Goal: Obtain resource: Download file/media

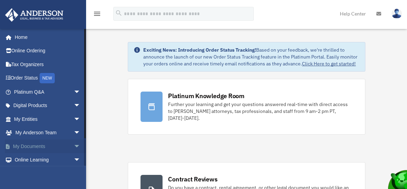
click at [74, 142] on span "arrow_drop_down" at bounding box center [81, 146] width 14 height 14
click at [74, 144] on span "arrow_drop_down" at bounding box center [81, 146] width 14 height 14
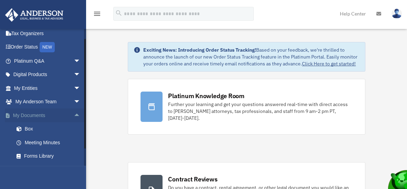
click at [37, 114] on link "My Documents arrow_drop_up" at bounding box center [48, 115] width 86 height 14
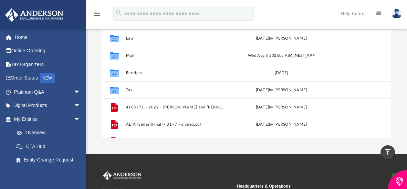
scroll to position [94, 0]
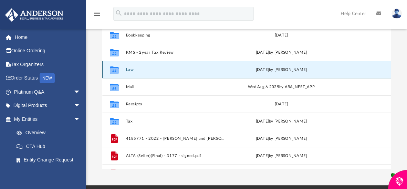
click at [130, 67] on button "Law" at bounding box center [177, 69] width 102 height 4
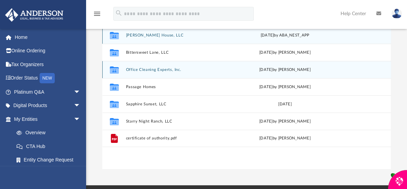
scroll to position [62, 0]
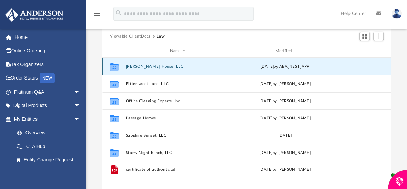
click at [132, 64] on button "[PERSON_NAME] House, LLC" at bounding box center [178, 66] width 104 height 4
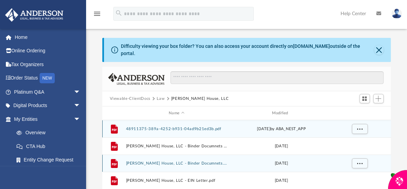
scroll to position [31, 0]
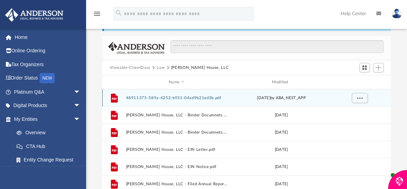
click at [179, 96] on button "48911375-389a-4252-b931-04ad9b21ed3b.pdf" at bounding box center [177, 98] width 102 height 4
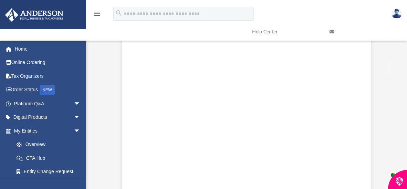
scroll to position [69, 0]
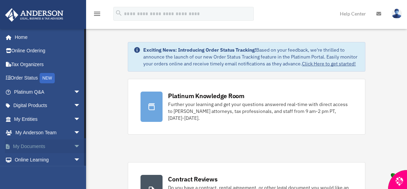
click at [74, 144] on span "arrow_drop_down" at bounding box center [81, 146] width 14 height 14
click at [28, 158] on link "Box" at bounding box center [50, 160] width 81 height 14
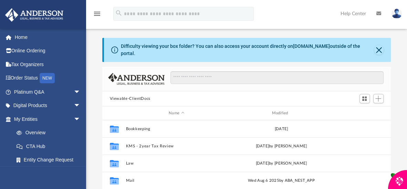
scroll to position [31, 0]
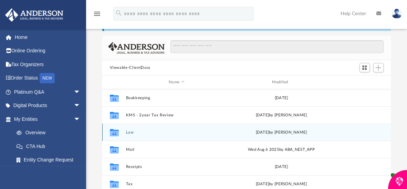
click at [127, 130] on button "Law" at bounding box center [177, 132] width 102 height 4
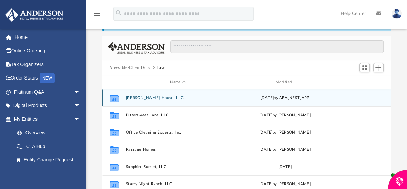
click at [128, 96] on button "Asbury House, LLC" at bounding box center [178, 98] width 104 height 4
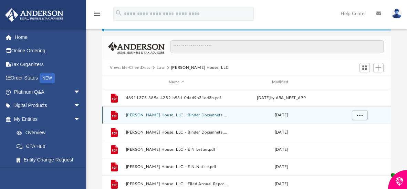
click at [139, 113] on button "Asbury House, LLC - Binder Documnets - DocuSigned.pdf" at bounding box center [177, 115] width 102 height 4
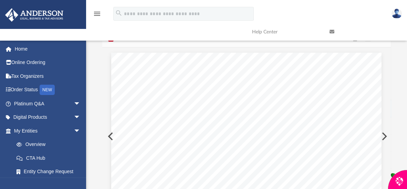
scroll to position [6, 0]
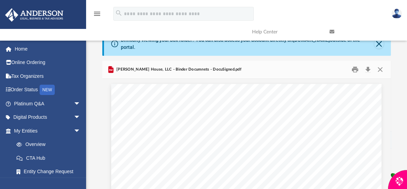
click at [396, 9] on img at bounding box center [396, 14] width 10 height 10
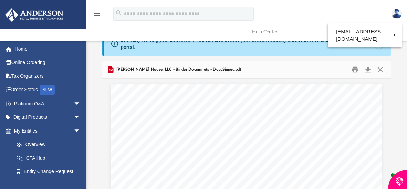
click at [324, 14] on div "menu search Site Menu add jpfclean@hotmail.com My Profile Reset Password Logout…" at bounding box center [203, 22] width 396 height 35
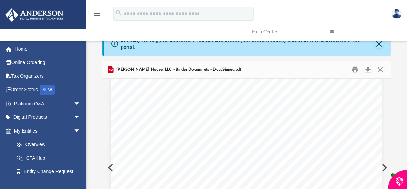
scroll to position [0, 0]
click at [368, 64] on button "Download" at bounding box center [368, 69] width 12 height 11
click at [379, 64] on button "Close" at bounding box center [380, 69] width 12 height 11
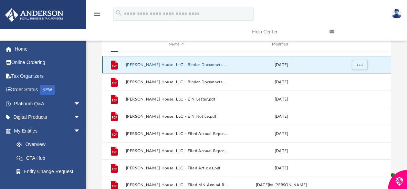
scroll to position [100, 0]
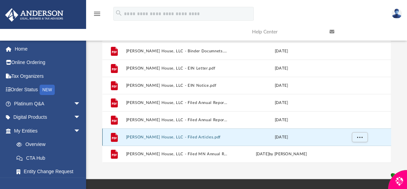
click at [182, 135] on button "[PERSON_NAME] House, LLC - Filed Articles.pdf" at bounding box center [177, 137] width 102 height 4
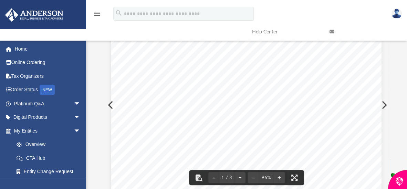
scroll to position [6, 0]
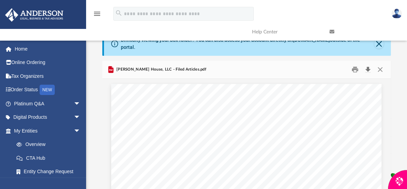
click at [367, 64] on button "Download" at bounding box center [368, 69] width 12 height 11
click at [379, 64] on button "Close" at bounding box center [380, 69] width 12 height 11
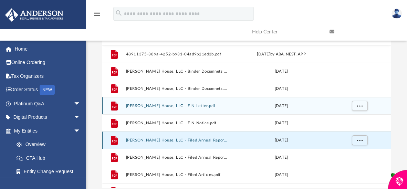
scroll to position [43, 0]
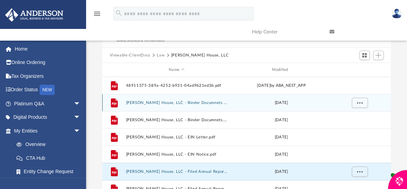
click at [179, 100] on button "[PERSON_NAME] House, LLC - Binder Documnets - DocuSigned.pdf" at bounding box center [177, 102] width 102 height 4
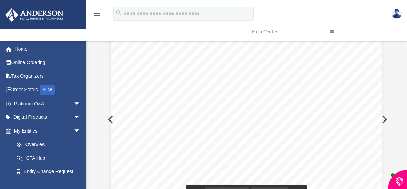
scroll to position [26065, 0]
click at [111, 112] on div "Form 1 - 8 Agreement of Asbury House, LLC a Minnesota Limited Liability Company…" at bounding box center [246, 62] width 270 height 350
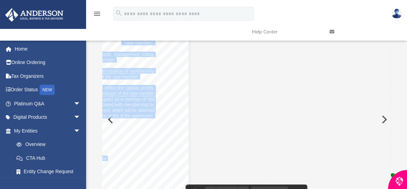
scroll to position [26003, 256]
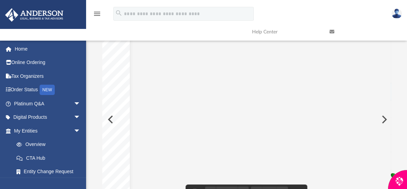
click at [388, 146] on div "Scroll to top vertical_align_top" at bounding box center [387, 152] width 14 height 14
drag, startPoint x: 388, startPoint y: 146, endPoint x: 388, endPoint y: 125, distance: 21.3
click at [388, 125] on body "X Get a chance to win 6 months of Platinum for free just by filling out this su…" at bounding box center [203, 147] width 407 height 402
drag, startPoint x: 388, startPoint y: 125, endPoint x: 388, endPoint y: 115, distance: 10.0
click at [388, 115] on button "Preview" at bounding box center [383, 119] width 15 height 19
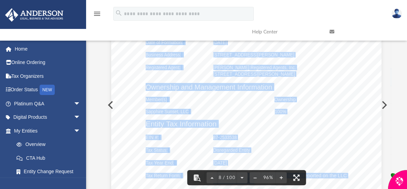
scroll to position [2645, 0]
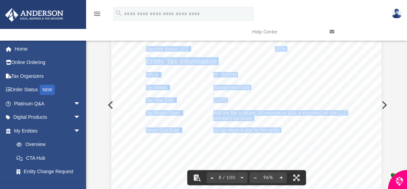
click at [111, 98] on div "Asbury House, LLC OPERATING AGREEMENT Entity Formation Information State of For…" at bounding box center [246, 71] width 270 height 350
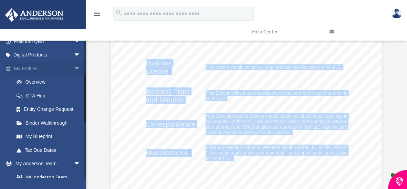
scroll to position [125, 0]
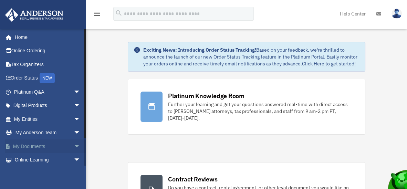
click at [38, 145] on link "My Documents arrow_drop_down" at bounding box center [48, 146] width 86 height 14
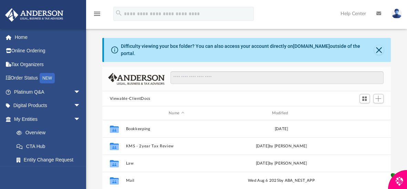
scroll to position [31, 0]
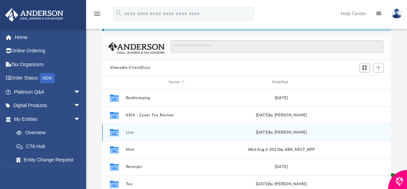
click at [130, 130] on button "Law" at bounding box center [177, 132] width 102 height 4
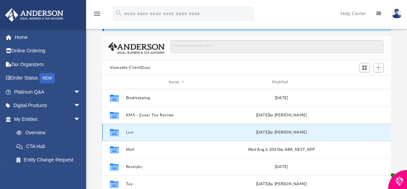
click at [130, 130] on button "Law" at bounding box center [177, 132] width 102 height 4
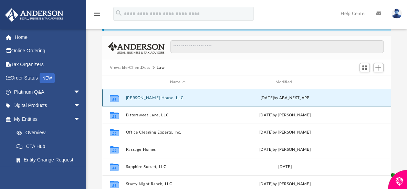
click at [136, 96] on button "[PERSON_NAME] House, LLC" at bounding box center [178, 98] width 104 height 4
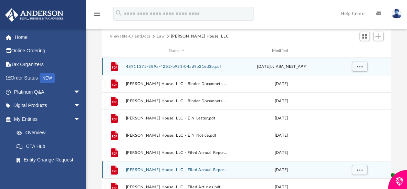
scroll to position [0, 0]
